Goal: Task Accomplishment & Management: Complete application form

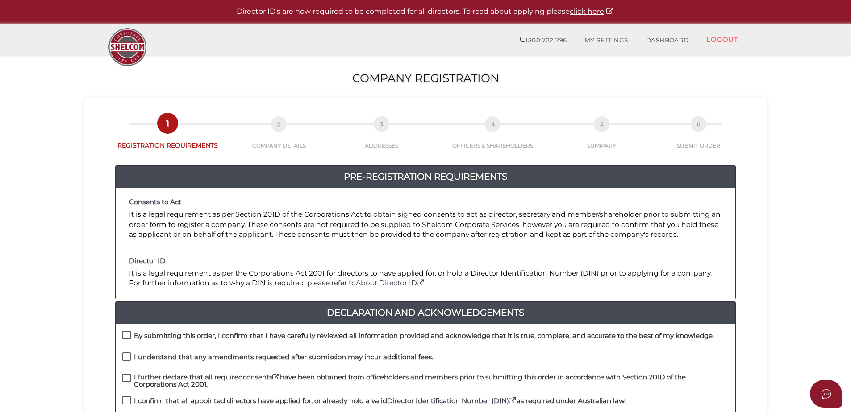
click at [129, 337] on label "By submitting this order, I confirm that I have carefully reviewed all informat…" at bounding box center [417, 338] width 591 height 11
checkbox input "true"
click at [129, 354] on label "I understand that any amendments requested after submission may incur additiona…" at bounding box center [277, 359] width 311 height 11
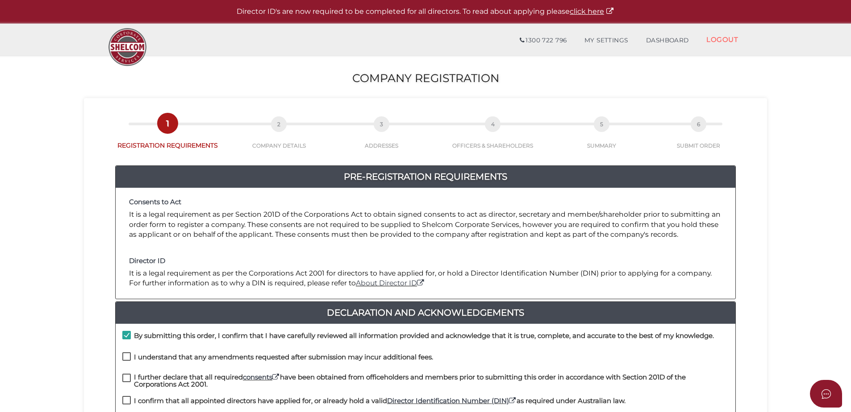
checkbox input "true"
click at [132, 378] on label "I further declare that all required consents have been obtained from officehold…" at bounding box center [425, 379] width 606 height 11
checkbox input "true"
click at [129, 400] on label "I confirm that all appointed directors have applied for, or already hold a vali…" at bounding box center [373, 403] width 503 height 11
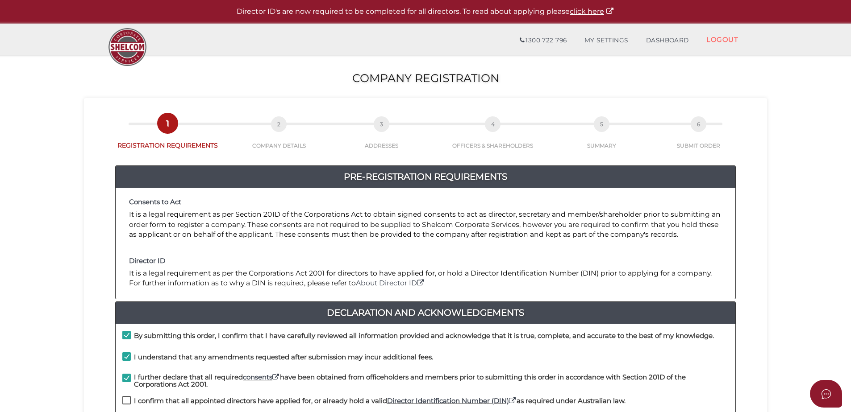
checkbox input "true"
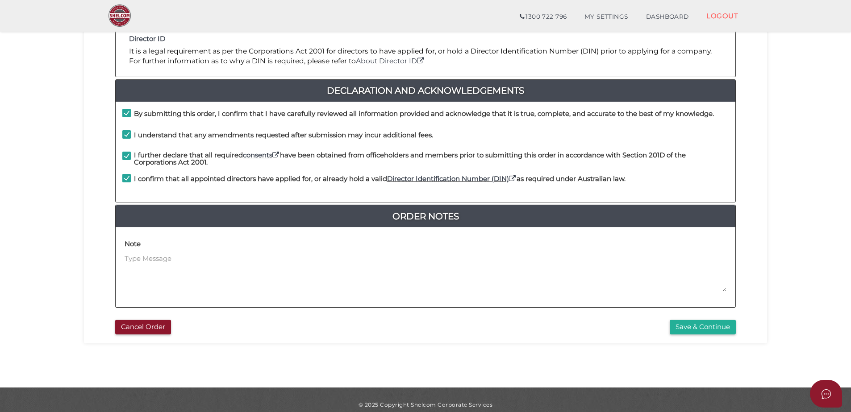
scroll to position [200, 0]
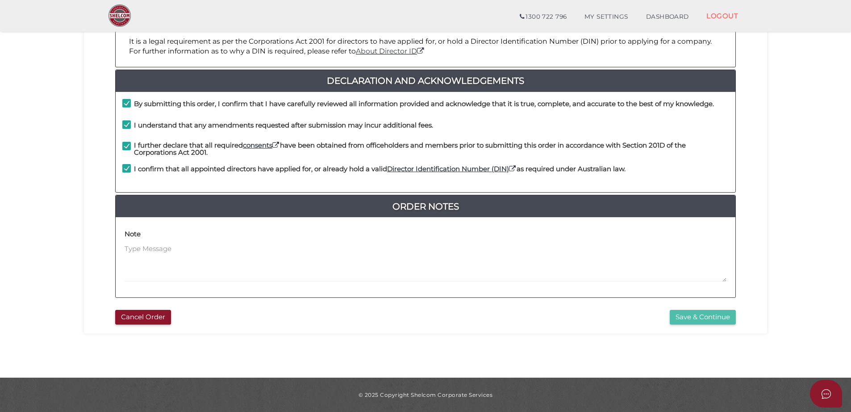
click at [683, 316] on button "Save & Continue" at bounding box center [702, 317] width 66 height 15
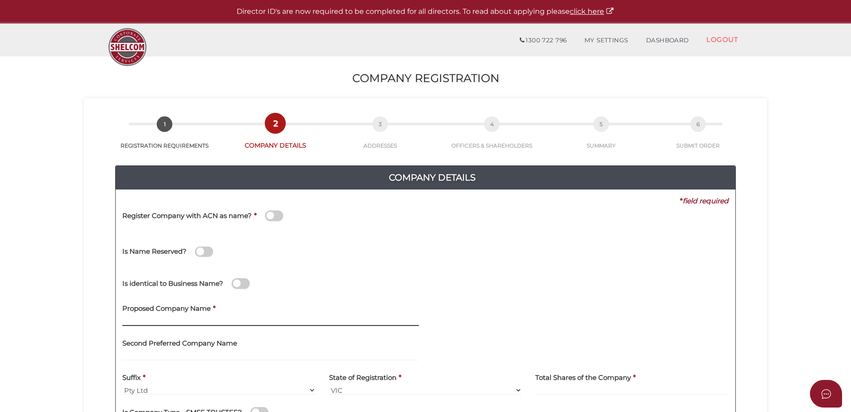
click at [187, 324] on input "text" at bounding box center [270, 321] width 296 height 10
click at [185, 322] on input "text" at bounding box center [270, 321] width 296 height 10
type input "Ozkeser Investments"
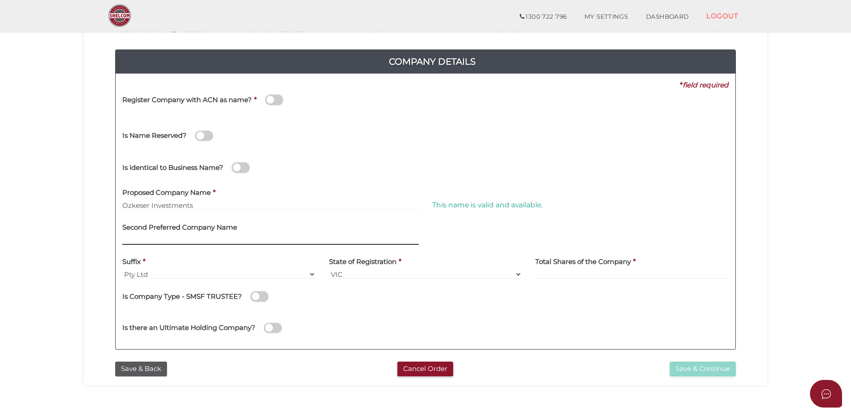
scroll to position [134, 0]
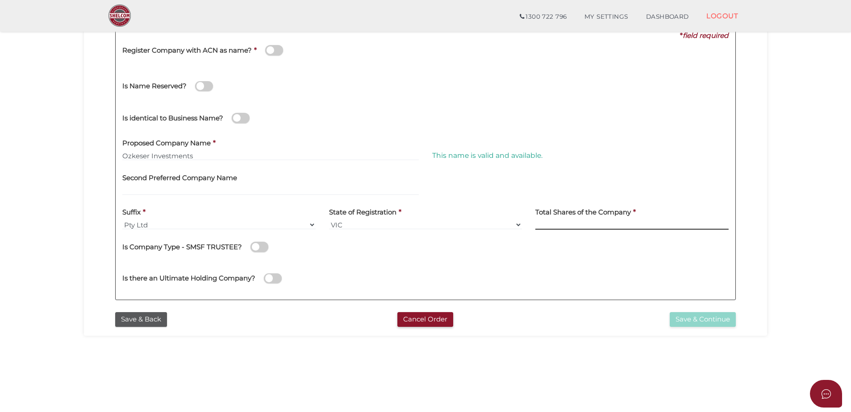
click at [585, 226] on input at bounding box center [631, 225] width 193 height 10
click at [608, 213] on h4 "Total Shares of the Company" at bounding box center [583, 213] width 96 height 8
click at [552, 226] on input at bounding box center [631, 225] width 193 height 10
type input "100"
click at [689, 324] on button "Save & Continue" at bounding box center [702, 319] width 66 height 15
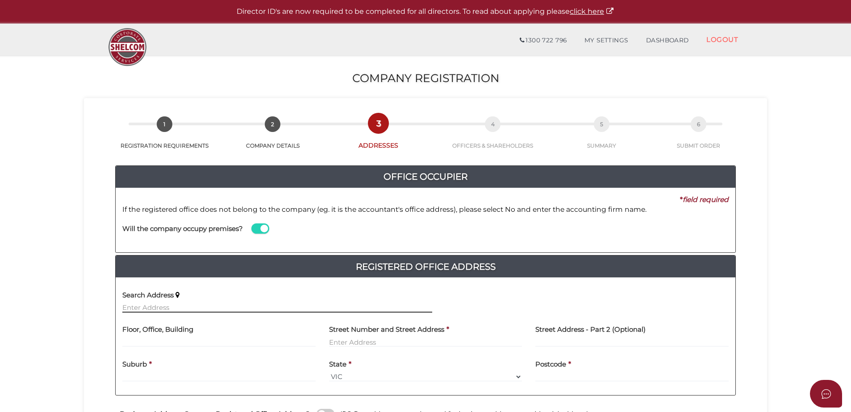
click at [159, 309] on input "text" at bounding box center [277, 308] width 310 height 10
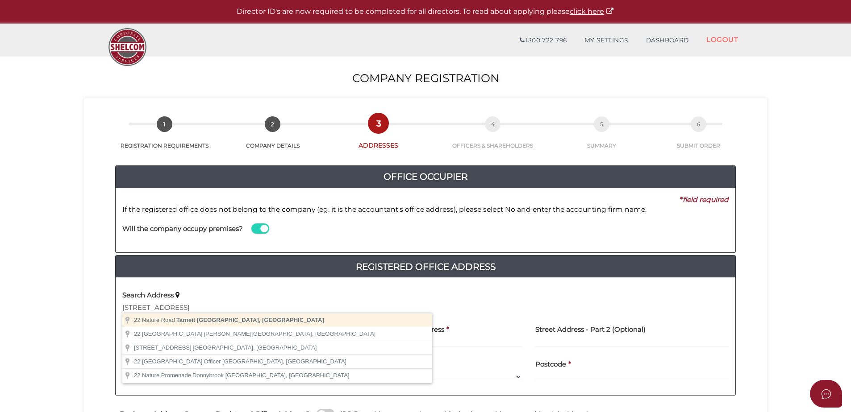
type input "22 Nature Road, Tarneit VIC, Australia"
type input "22 Nature Road"
type input "Tarneit"
select select "VIC"
type input "3029"
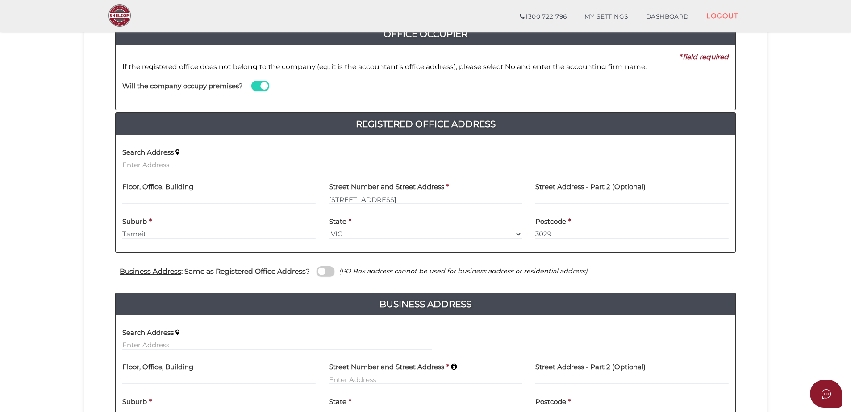
scroll to position [179, 0]
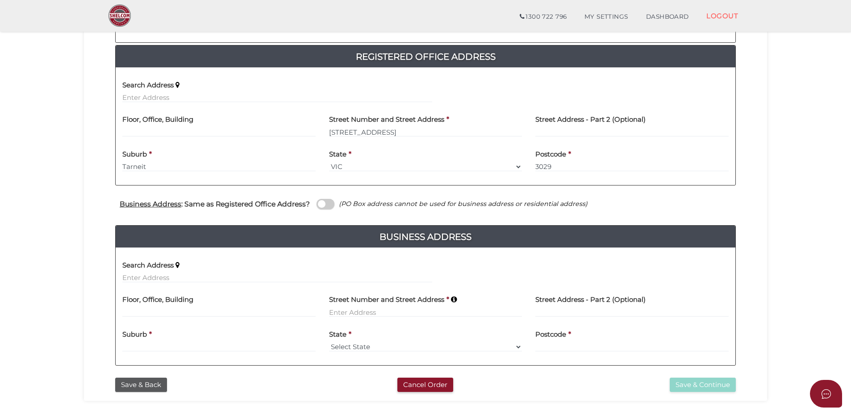
click at [330, 208] on span at bounding box center [325, 204] width 18 height 10
click at [0, 0] on input "checkbox" at bounding box center [0, 0] width 0 height 0
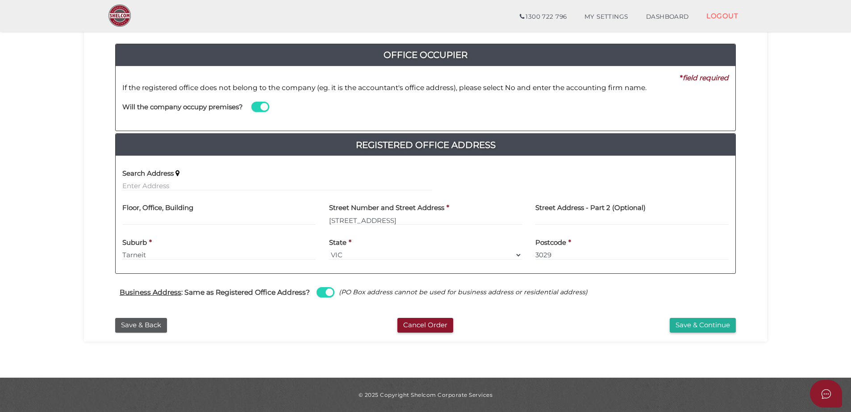
click at [695, 314] on div "Save & Back Cancel Order Save & Continue" at bounding box center [425, 323] width 669 height 19
click at [695, 321] on button "Save & Continue" at bounding box center [702, 325] width 66 height 15
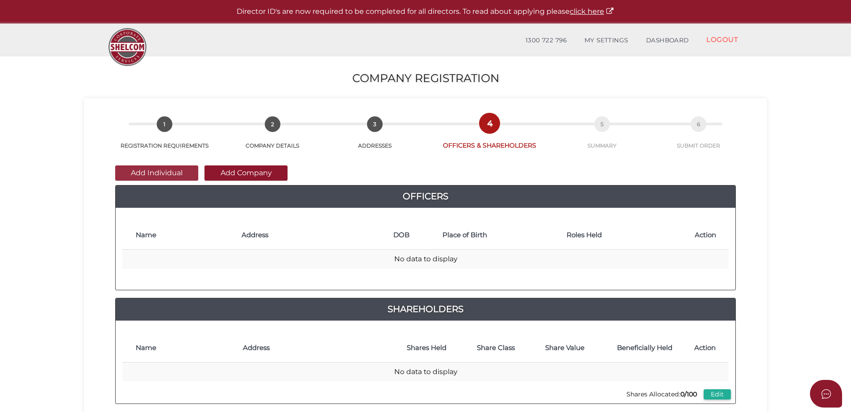
click at [170, 172] on button "Add Individual" at bounding box center [156, 173] width 83 height 15
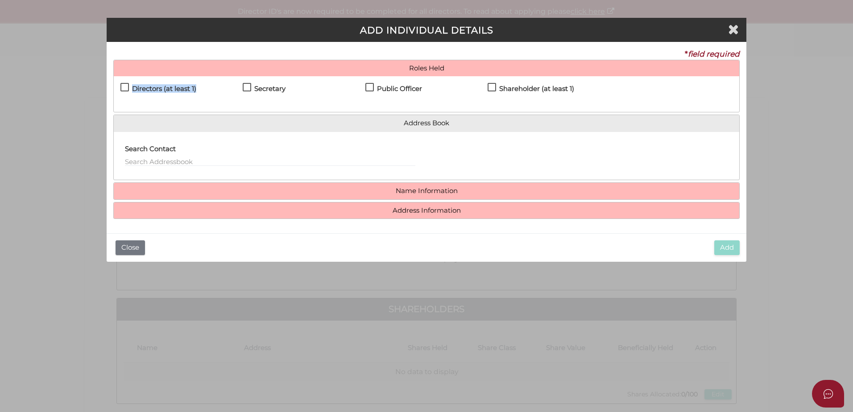
click at [121, 86] on div "Directors (at least 1) Secretary Public Officer Member Shareholder (at least 1)" at bounding box center [427, 94] width 626 height 36
drag, startPoint x: 247, startPoint y: 88, endPoint x: 254, endPoint y: 88, distance: 6.2
click at [248, 88] on label "Secretary" at bounding box center [264, 90] width 43 height 11
checkbox input "true"
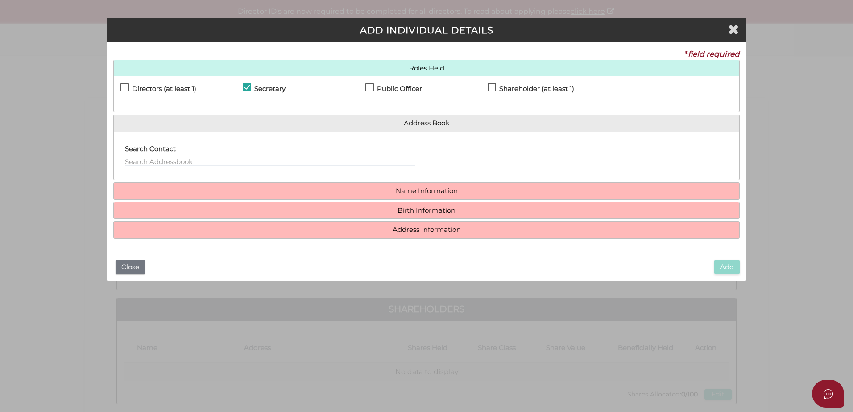
click at [377, 85] on h4 "Public Officer" at bounding box center [399, 89] width 45 height 8
checkbox input "true"
click at [528, 83] on div "Shareholder (at least 1)" at bounding box center [549, 91] width 122 height 16
click at [524, 87] on h4 "Shareholder (at least 1)" at bounding box center [536, 89] width 75 height 8
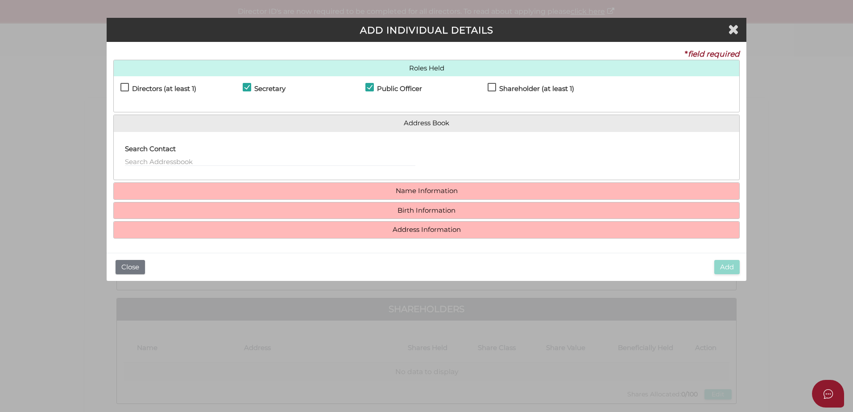
checkbox input "true"
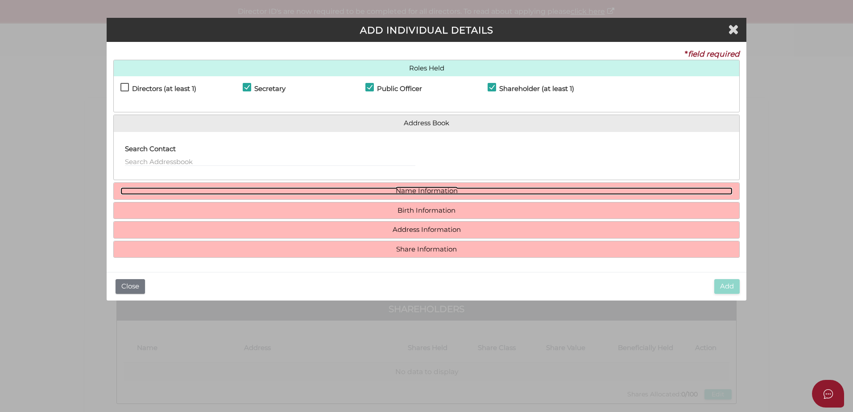
click at [421, 194] on link "Name Information" at bounding box center [427, 191] width 612 height 8
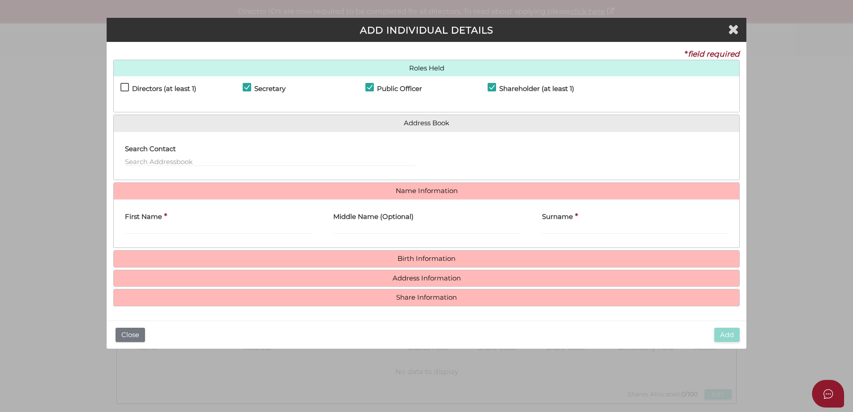
click at [191, 222] on div "First Name *" at bounding box center [218, 221] width 186 height 28
click at [189, 227] on input "First Name" at bounding box center [218, 229] width 186 height 10
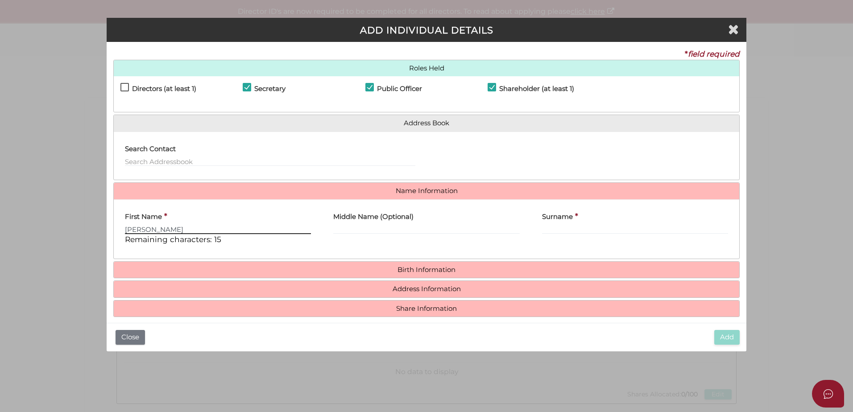
type input "Sarah"
type input "Ozkeser"
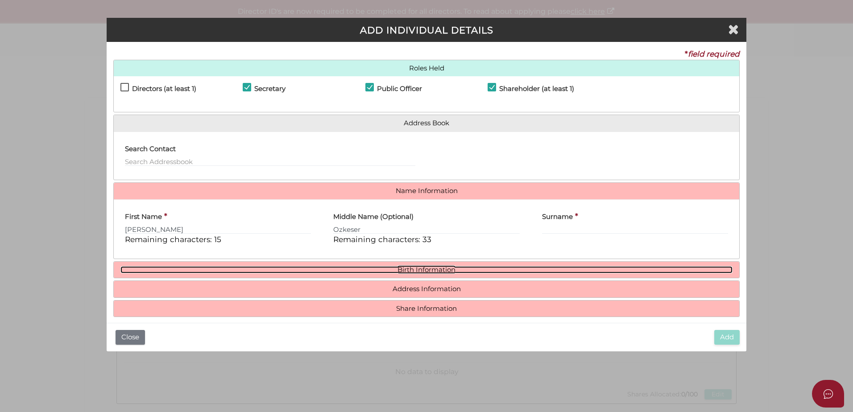
click at [322, 266] on link "Birth Information" at bounding box center [427, 270] width 612 height 8
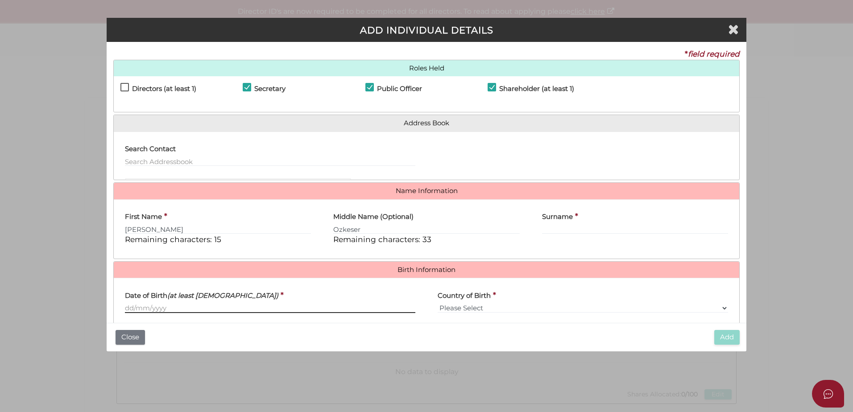
click at [172, 310] on input "Date of Birth (at least 18 years old)" at bounding box center [270, 308] width 291 height 10
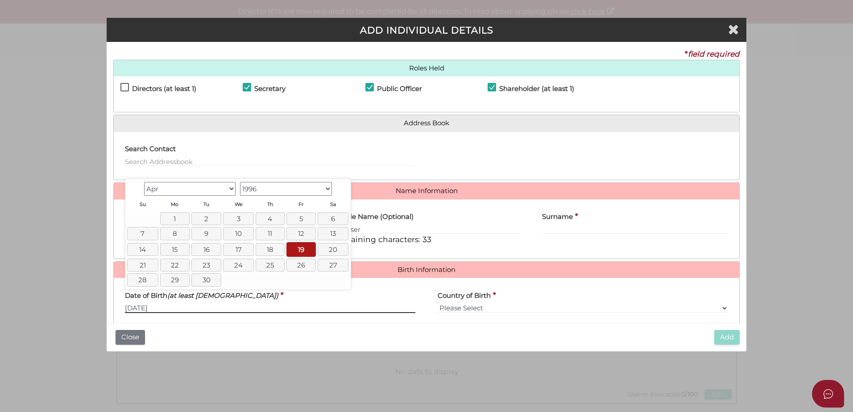
type input "19/04/1996"
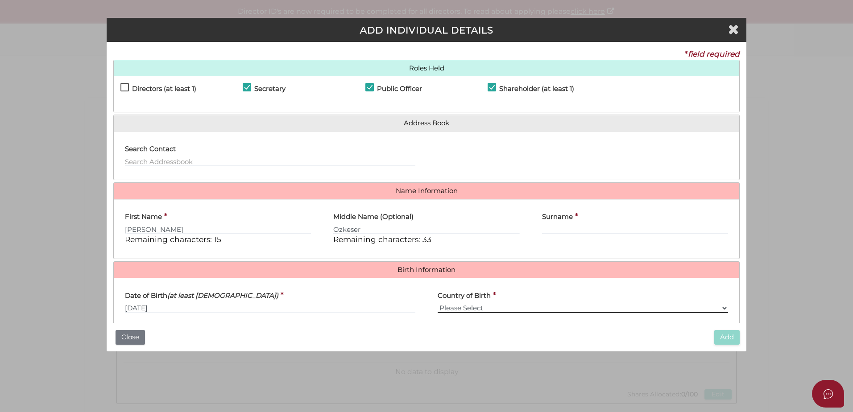
click at [461, 308] on select "Please Select v Australia Afghanistan Albania Algeria American Samoa Andorra An…" at bounding box center [583, 308] width 291 height 10
select select "Australia"
click at [438, 303] on select "Please Select v Australia Afghanistan Albania Algeria American Samoa Andorra An…" at bounding box center [583, 308] width 291 height 10
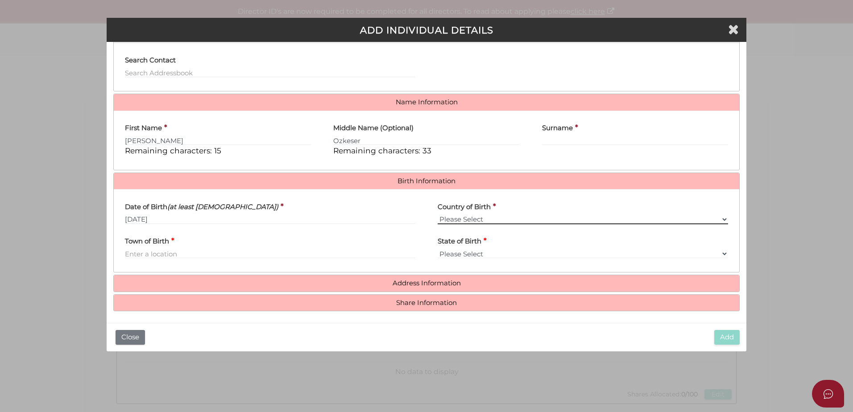
scroll to position [91, 0]
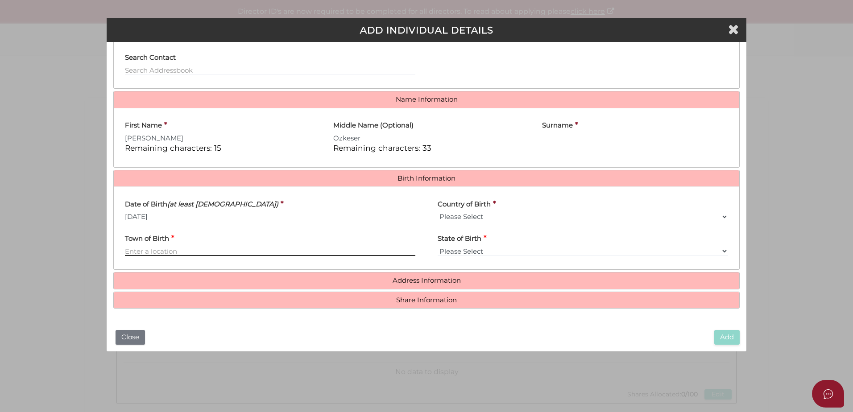
click at [170, 253] on input "Town of Birth" at bounding box center [270, 251] width 291 height 10
type input "Melbourne"
select select "VIC"
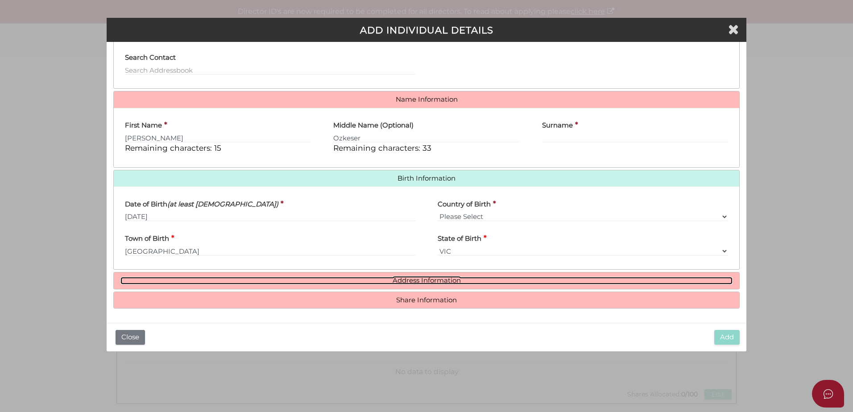
click at [409, 278] on link "Address Information" at bounding box center [427, 281] width 612 height 8
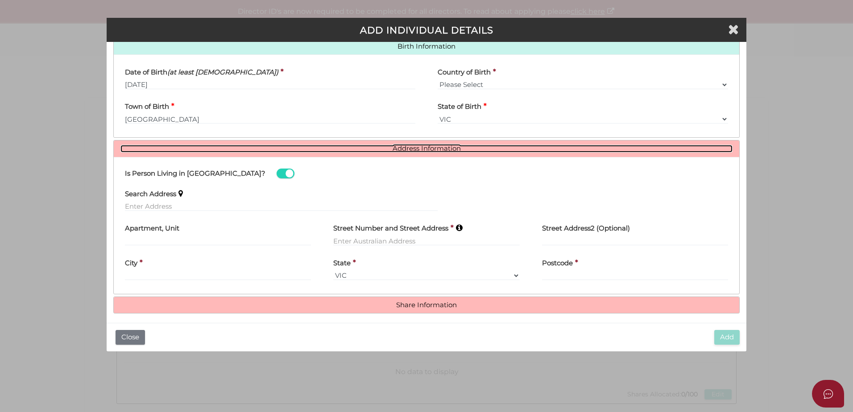
scroll to position [229, 0]
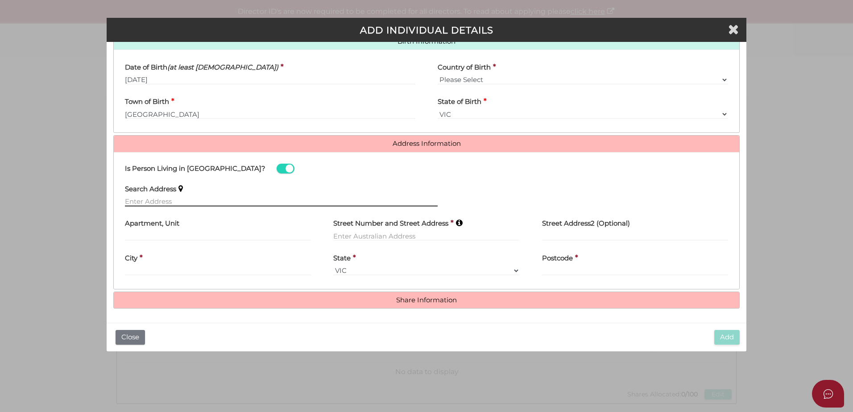
click at [162, 202] on input "text" at bounding box center [281, 202] width 313 height 10
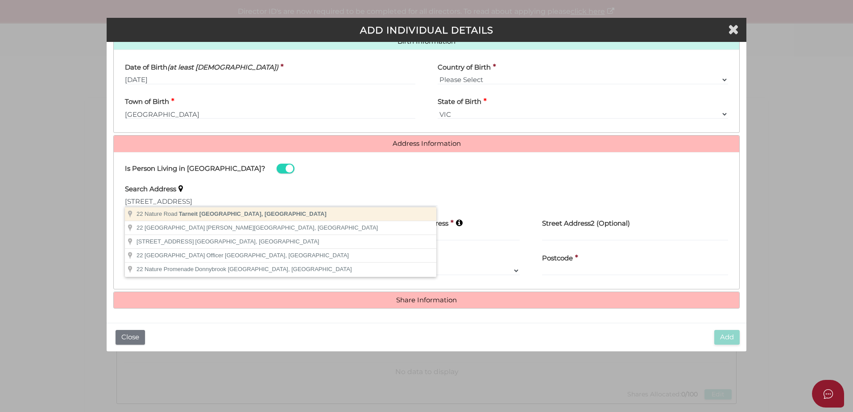
type input "22 Nature Road, Tarneit VIC, Australia"
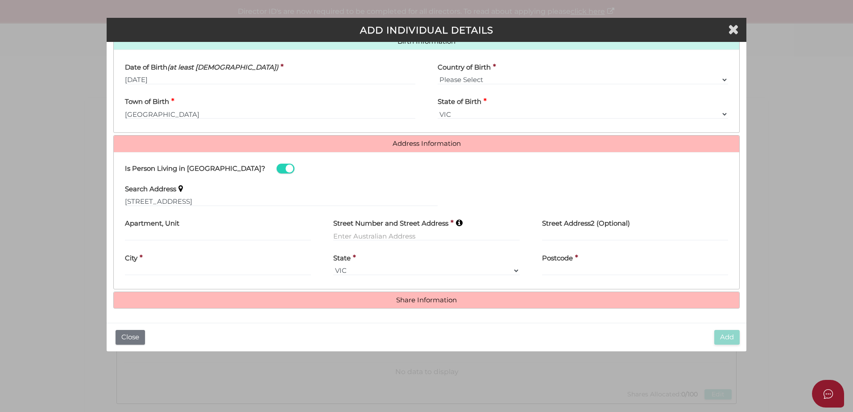
type input "22 Nature Road"
type input "Tarneit"
select select "VIC"
type input "3029"
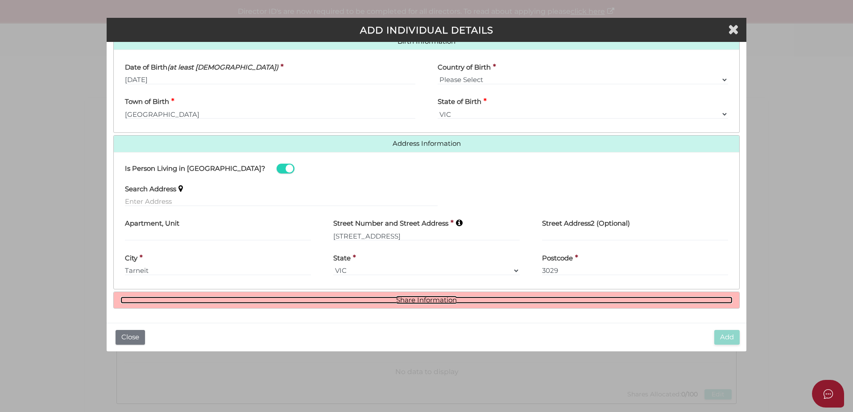
click at [437, 301] on link "Share Information" at bounding box center [427, 301] width 612 height 8
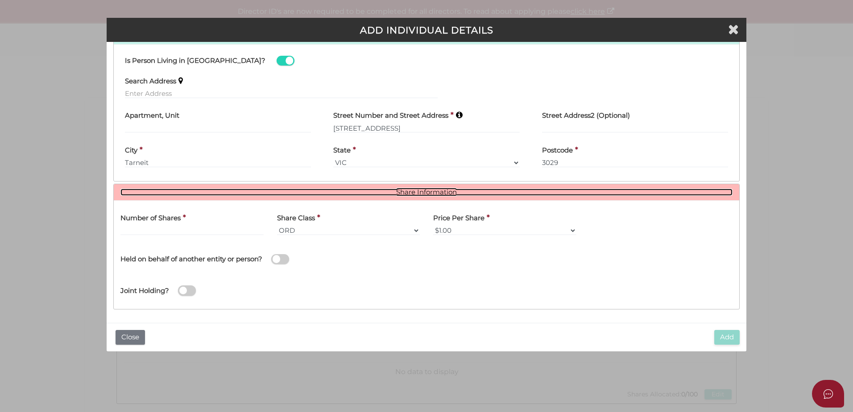
scroll to position [337, 0]
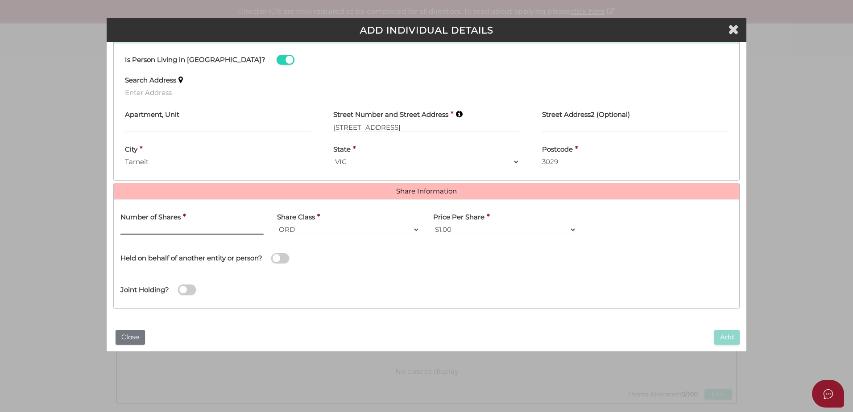
click at [154, 231] on input "text" at bounding box center [192, 230] width 143 height 10
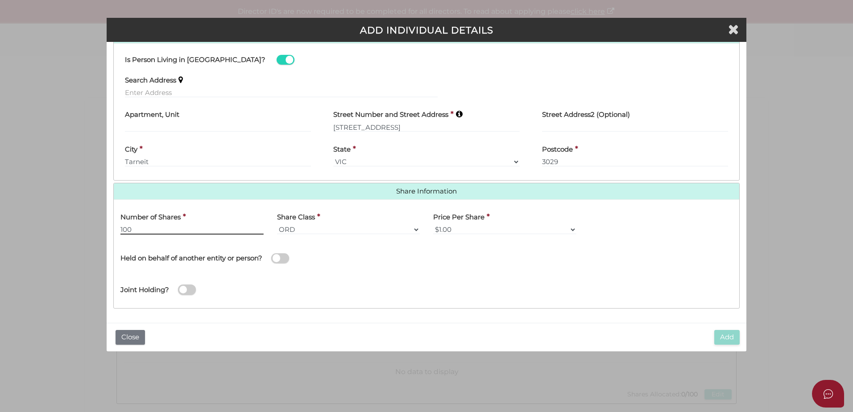
type input "100"
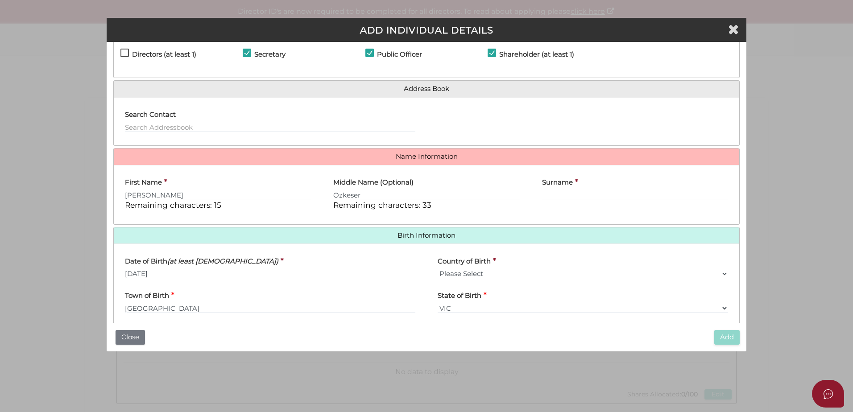
scroll to position [0, 0]
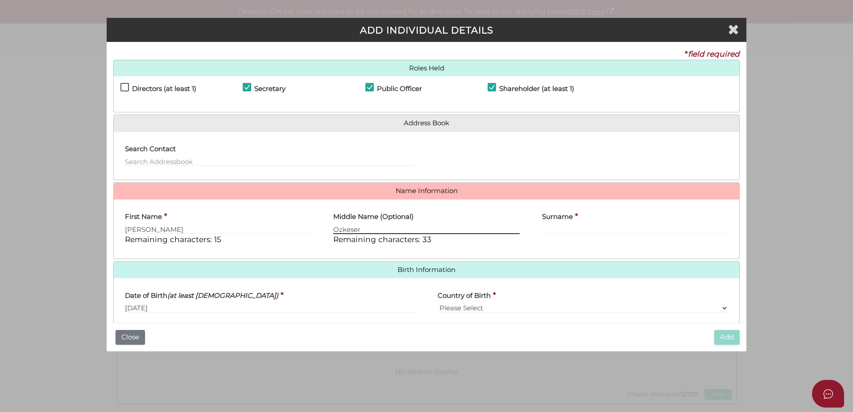
drag, startPoint x: 386, startPoint y: 231, endPoint x: 283, endPoint y: 239, distance: 103.0
click at [283, 239] on div "First Name * Sarah Remaining characters: 15 Middle Name (Optional) Ozkeser Rema…" at bounding box center [427, 230] width 626 height 46
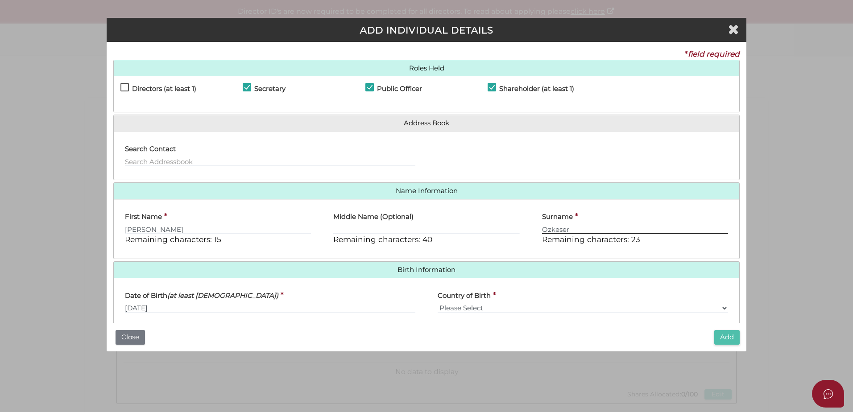
type input "Ozkeser"
click at [721, 336] on button "Add" at bounding box center [727, 337] width 25 height 15
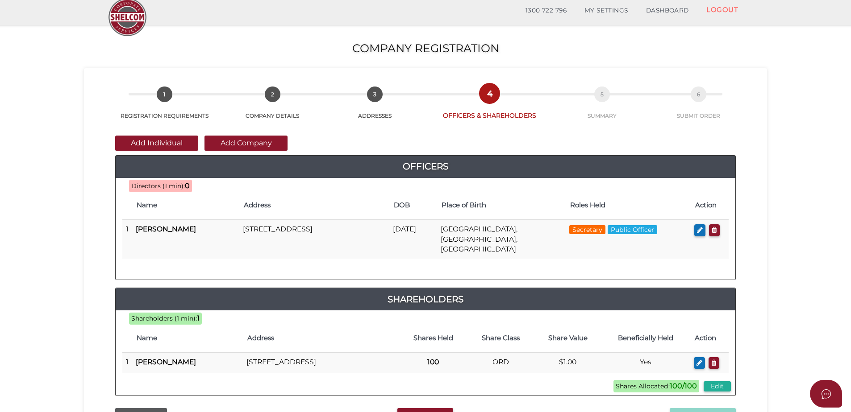
scroll to position [45, 0]
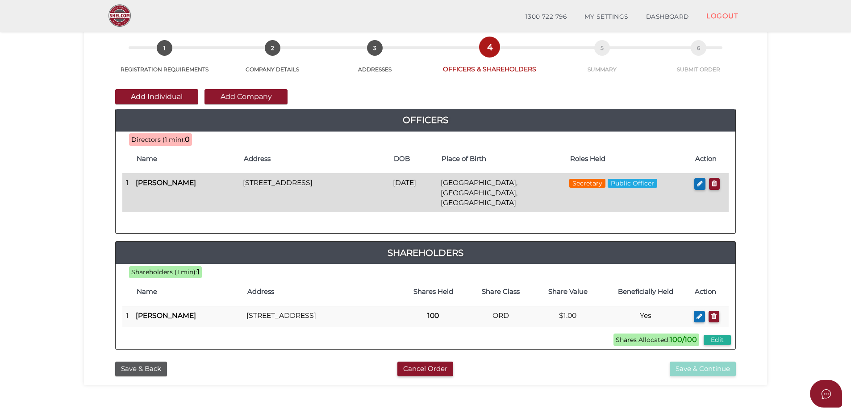
click at [180, 184] on b "Sarah Ozkeser" at bounding box center [166, 183] width 60 height 8
click at [702, 185] on icon "button" at bounding box center [700, 183] width 6 height 7
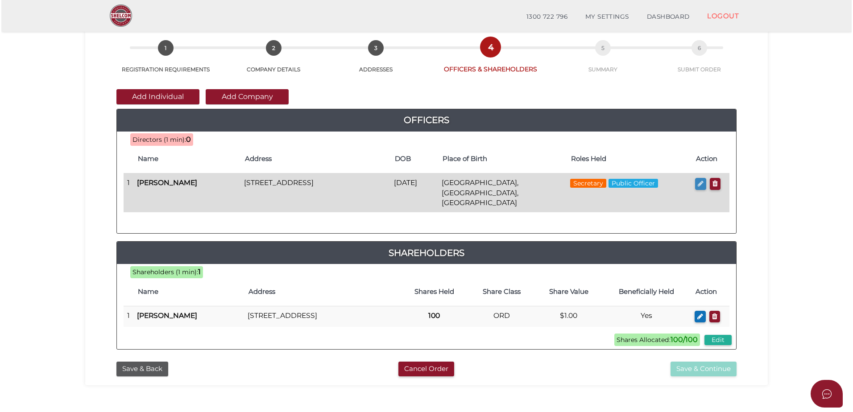
scroll to position [0, 0]
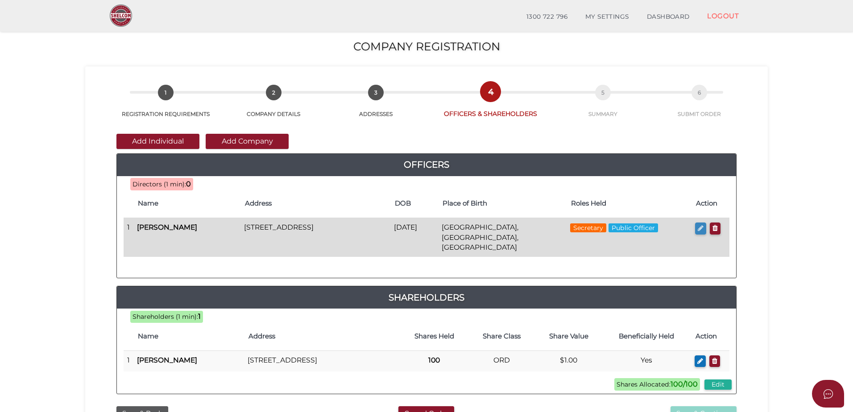
checkbox input "true"
type input "Sarah"
type input "Ozkeser"
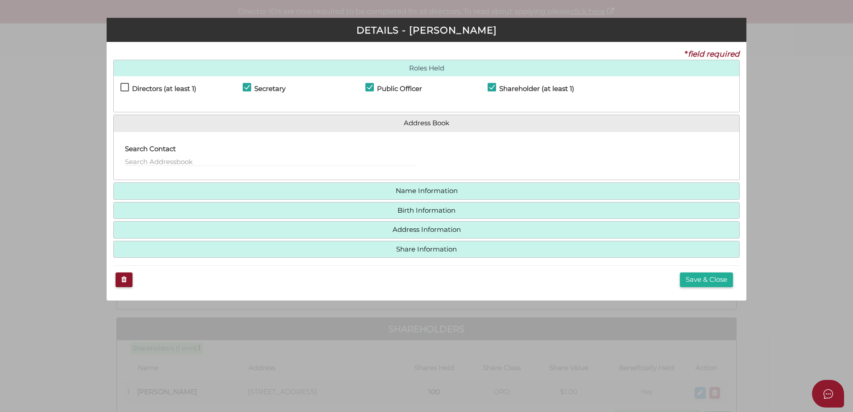
click at [128, 89] on label "Directors (at least 1)" at bounding box center [159, 90] width 76 height 11
checkbox input "true"
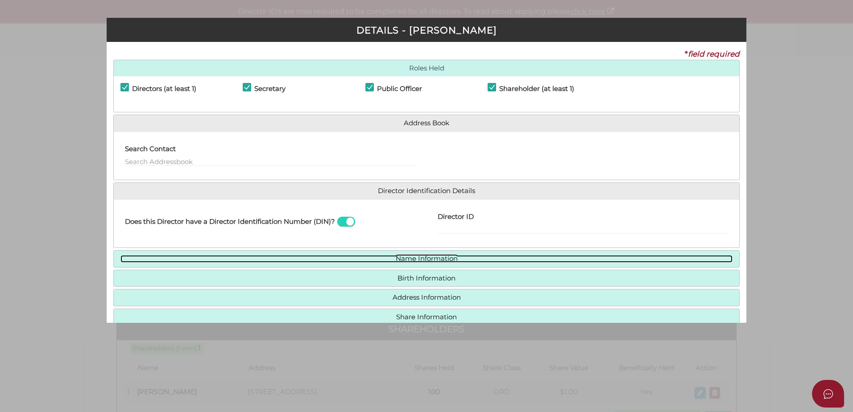
click at [419, 256] on link "Name Information" at bounding box center [427, 259] width 612 height 8
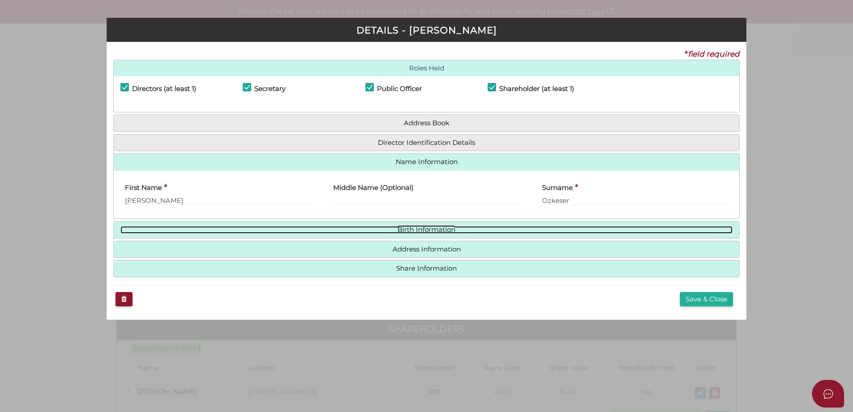
click at [445, 233] on link "Birth Information" at bounding box center [427, 230] width 612 height 8
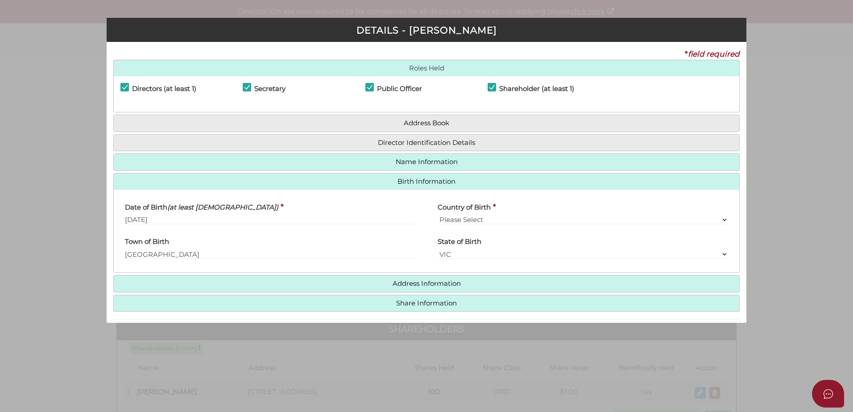
click at [420, 278] on h4 "Address Information" at bounding box center [427, 284] width 626 height 17
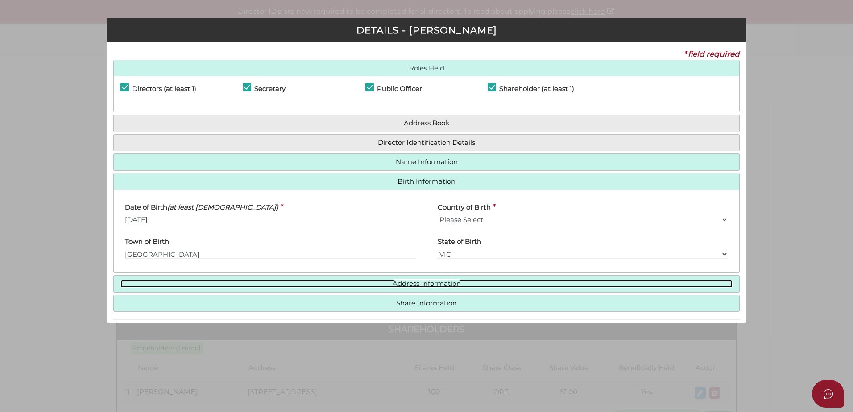
click at [415, 286] on link "Address Information" at bounding box center [427, 284] width 612 height 8
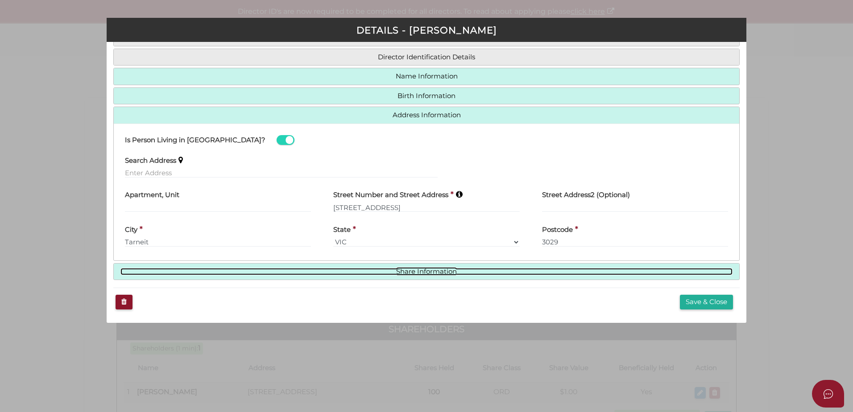
click at [412, 272] on link "Share Information" at bounding box center [427, 272] width 612 height 8
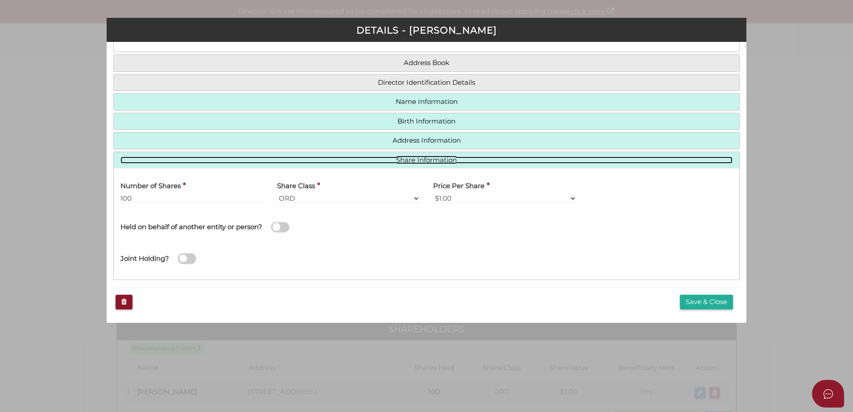
scroll to position [60, 0]
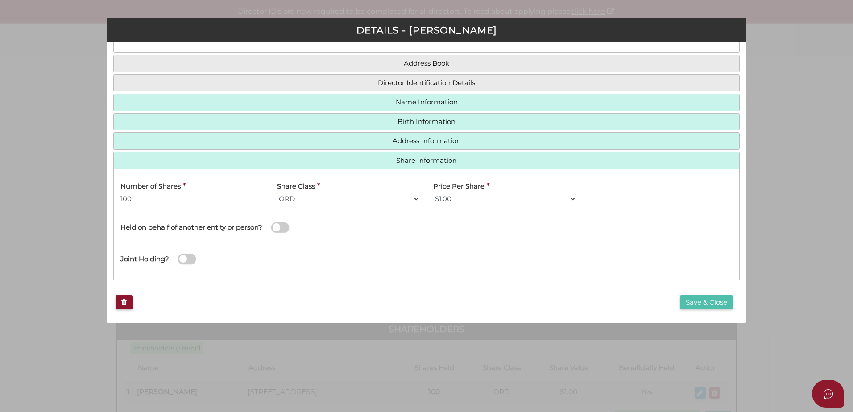
click at [704, 299] on button "Save & Close" at bounding box center [706, 302] width 53 height 15
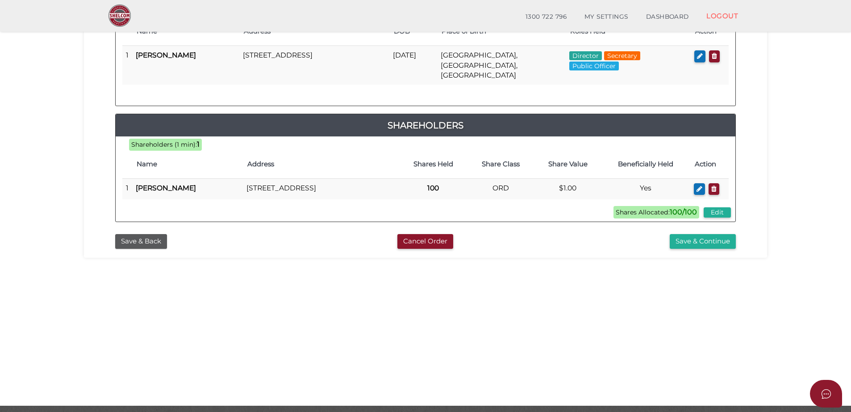
scroll to position [179, 0]
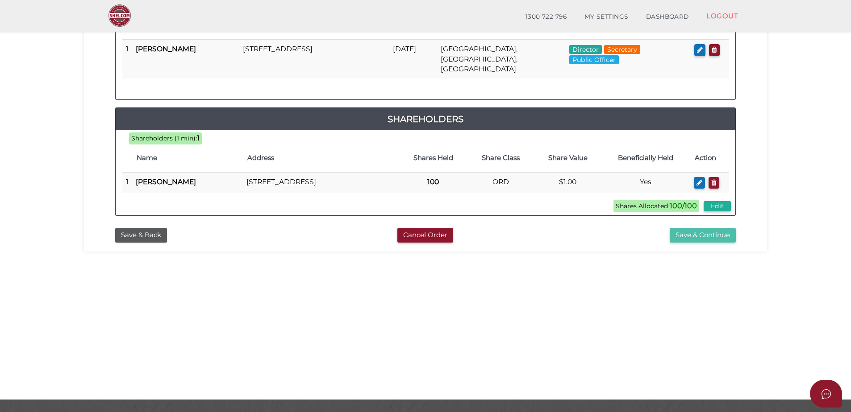
click at [686, 233] on button "Save & Continue" at bounding box center [702, 235] width 66 height 15
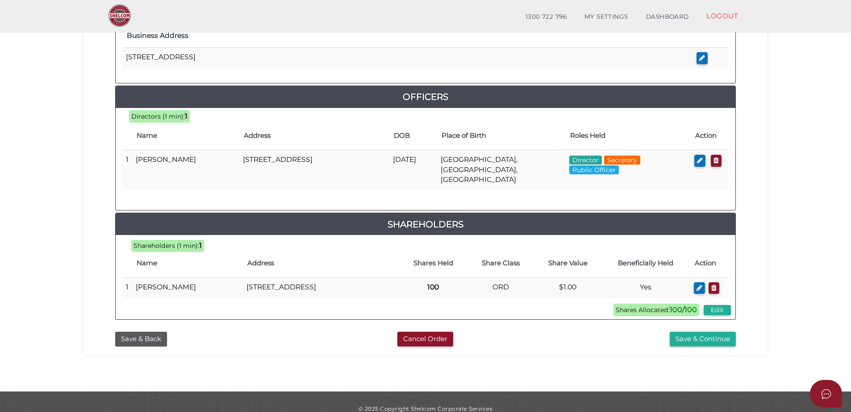
scroll to position [378, 0]
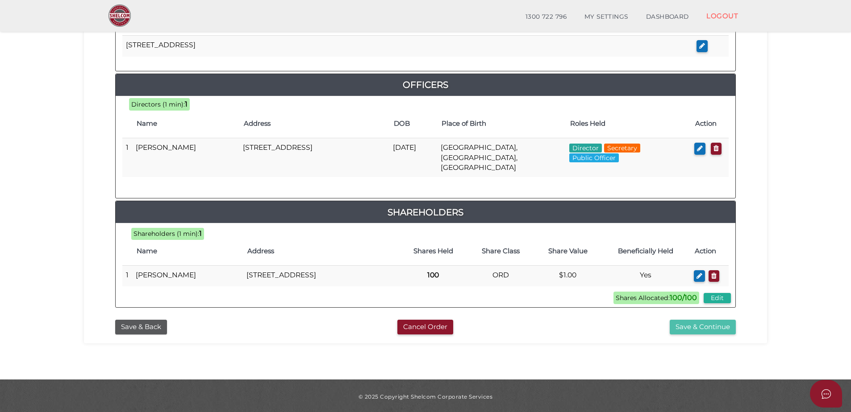
click at [681, 326] on button "Save & Continue" at bounding box center [702, 327] width 66 height 15
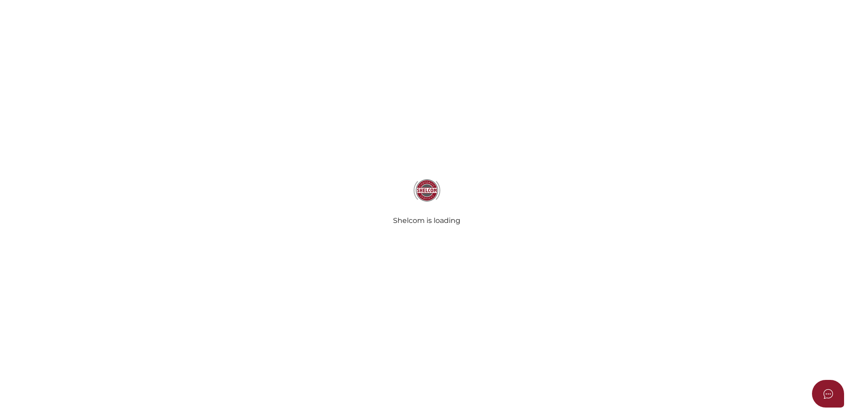
radio input "true"
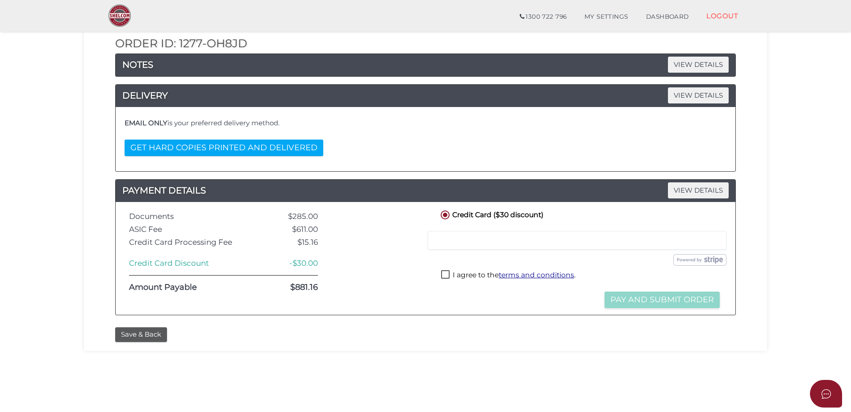
scroll to position [200, 0]
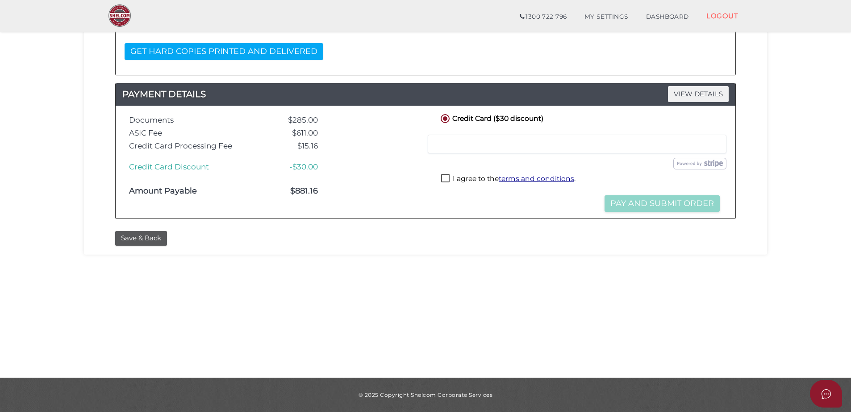
click at [445, 180] on label "I agree to the terms and conditions ." at bounding box center [508, 179] width 134 height 11
checkbox input "true"
click at [495, 170] on div "Submit Order and Pay" at bounding box center [580, 164] width 310 height 16
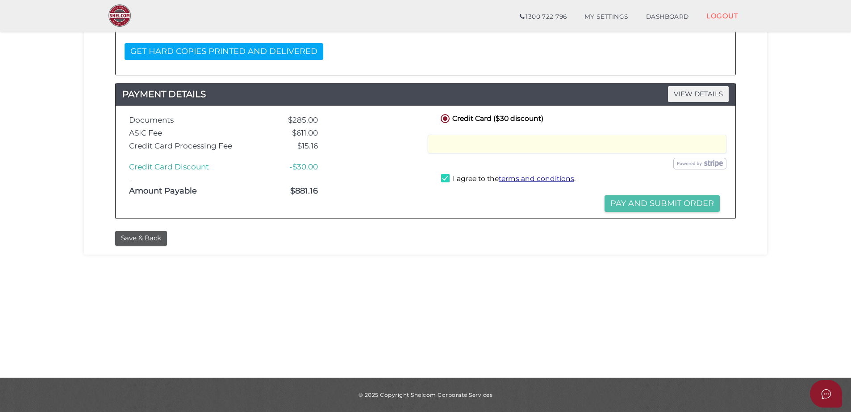
click at [620, 204] on button "Pay and Submit Order" at bounding box center [661, 203] width 115 height 17
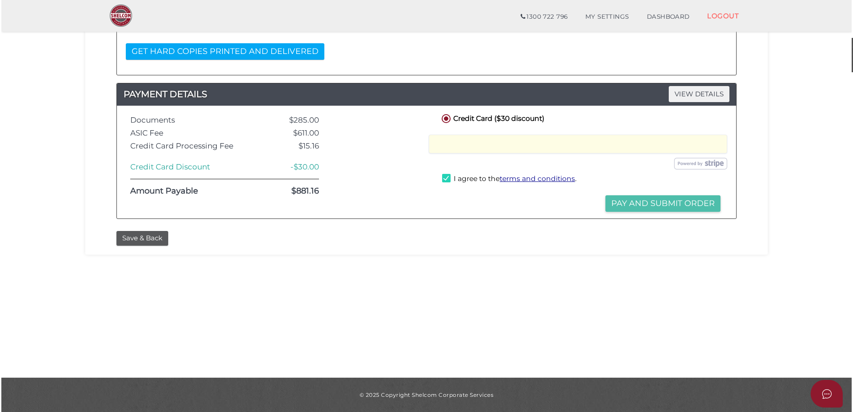
scroll to position [0, 0]
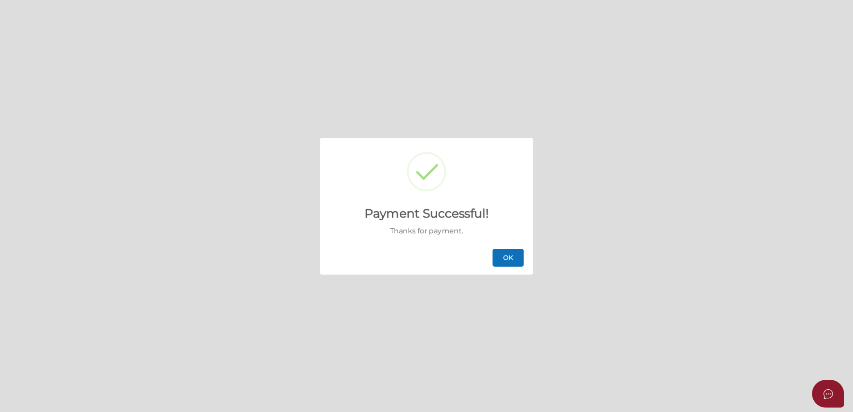
click at [499, 259] on button "OK" at bounding box center [508, 258] width 31 height 18
